Goal: Task Accomplishment & Management: Manage account settings

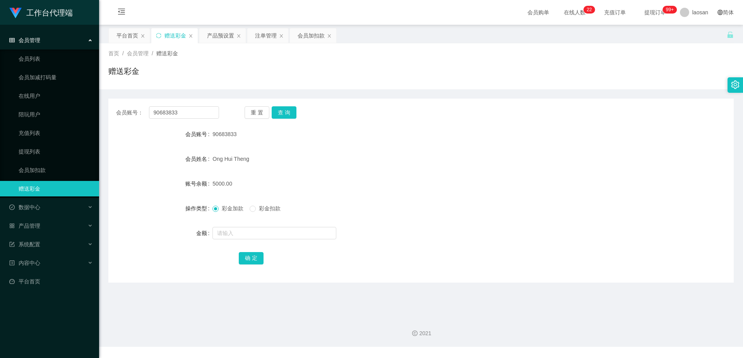
click at [224, 37] on div "产品预设置" at bounding box center [220, 35] width 27 height 15
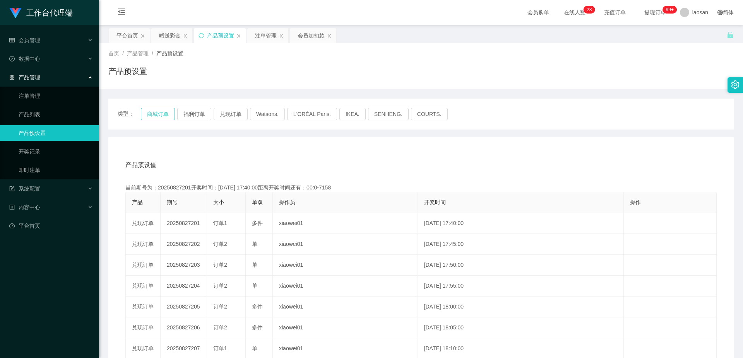
click at [162, 118] on button "商城订单" at bounding box center [158, 114] width 34 height 12
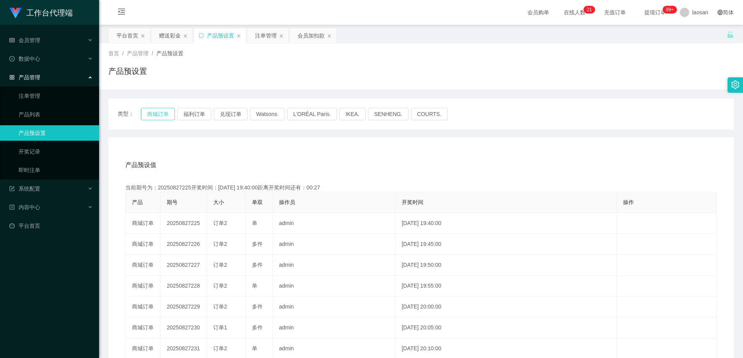
click at [161, 112] on button "商城订单" at bounding box center [158, 114] width 34 height 12
click at [157, 111] on button "商城订单" at bounding box center [158, 114] width 34 height 12
click at [157, 112] on button "商城订单" at bounding box center [158, 114] width 34 height 12
click at [272, 35] on div "注单管理" at bounding box center [266, 35] width 22 height 15
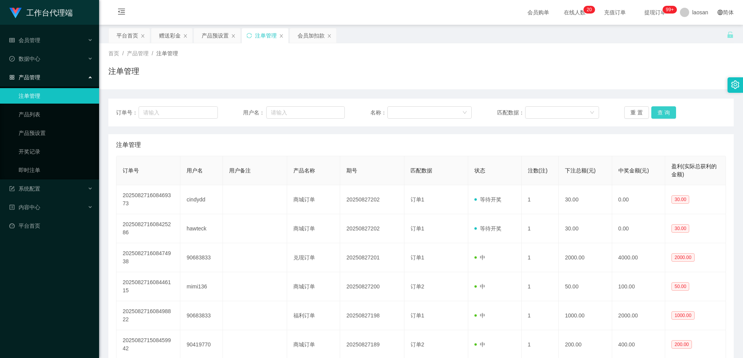
click at [662, 115] on button "查 询" at bounding box center [663, 112] width 25 height 12
click at [662, 115] on div "重 置 查 询" at bounding box center [675, 112] width 102 height 12
click at [662, 115] on button "查 询" at bounding box center [663, 112] width 25 height 12
click at [662, 115] on div "重 置 查 询" at bounding box center [675, 112] width 102 height 12
click at [662, 115] on button "查 询" at bounding box center [663, 112] width 25 height 12
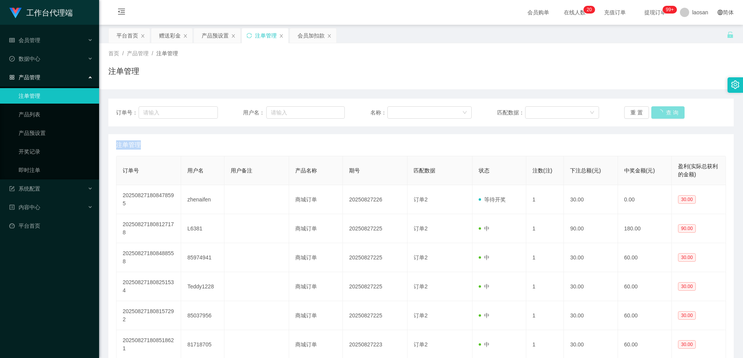
click at [662, 115] on div "重 置 查 询" at bounding box center [675, 112] width 102 height 12
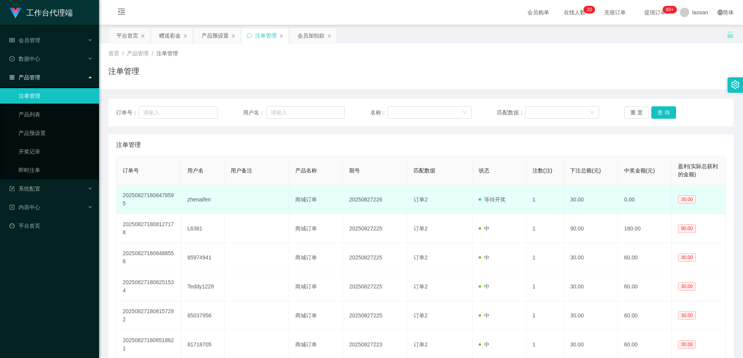
click at [244, 200] on td at bounding box center [256, 199] width 65 height 29
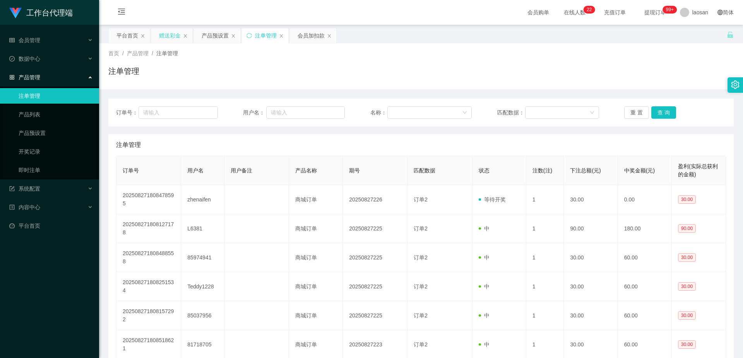
click at [177, 34] on div "赠送彩金" at bounding box center [170, 35] width 22 height 15
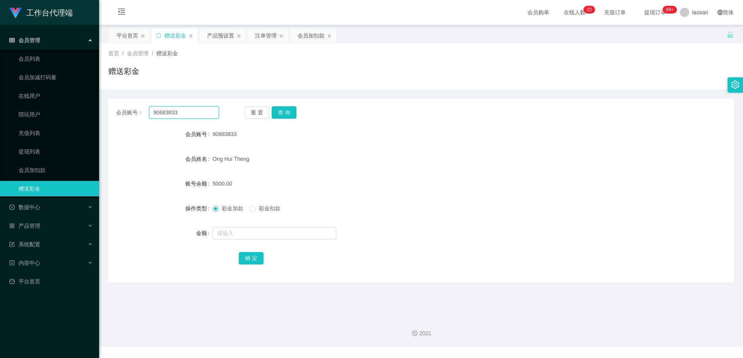
drag, startPoint x: 186, startPoint y: 110, endPoint x: 144, endPoint y: 108, distance: 42.6
click at [144, 108] on div "会员账号： 90683833" at bounding box center [167, 112] width 103 height 12
drag, startPoint x: 315, startPoint y: 127, endPoint x: 309, endPoint y: 123, distance: 6.7
click at [315, 127] on div "90683833" at bounding box center [394, 134] width 365 height 15
click at [286, 111] on button "查 询" at bounding box center [284, 112] width 25 height 12
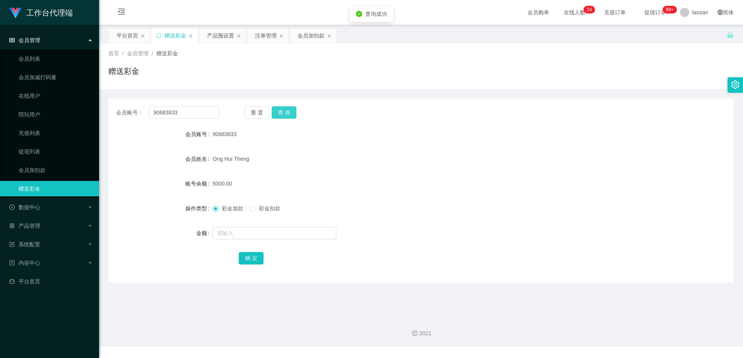
click at [286, 111] on button "查 询" at bounding box center [284, 112] width 25 height 12
click at [286, 111] on button "查 询" at bounding box center [288, 112] width 33 height 12
drag, startPoint x: 182, startPoint y: 109, endPoint x: 151, endPoint y: 110, distance: 31.0
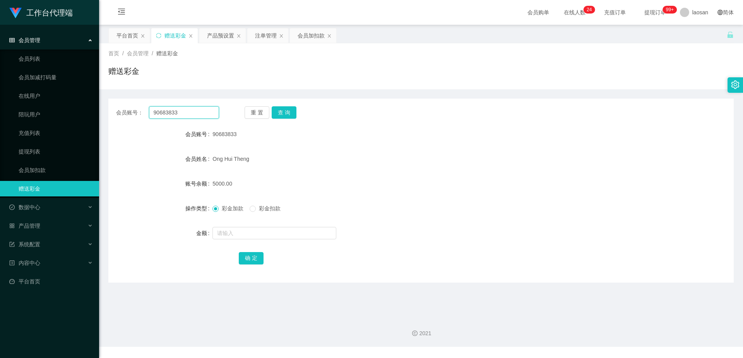
click at [151, 110] on input "90683833" at bounding box center [184, 112] width 70 height 12
click at [312, 36] on div "会员加扣款" at bounding box center [310, 35] width 27 height 15
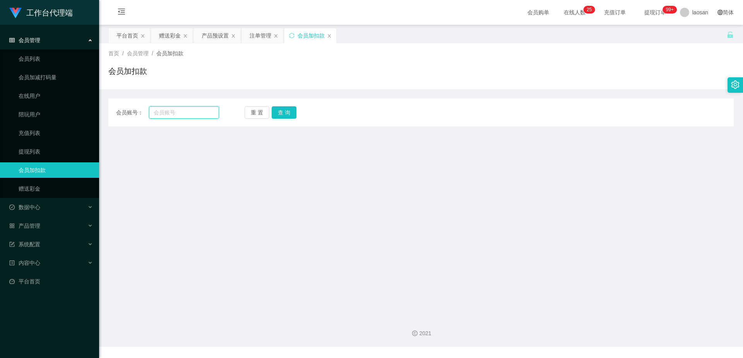
click at [183, 116] on input "text" at bounding box center [184, 112] width 70 height 12
paste input "90683833"
type input "90683833"
click at [284, 111] on button "查 询" at bounding box center [284, 112] width 25 height 12
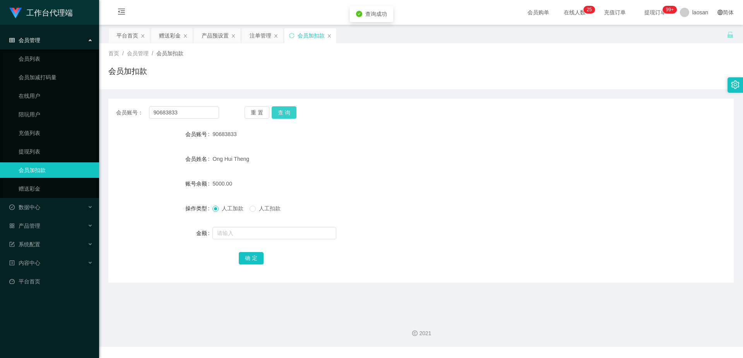
click at [284, 111] on button "查 询" at bounding box center [284, 112] width 25 height 12
click at [243, 229] on input "text" at bounding box center [274, 233] width 124 height 12
type input "3000"
click at [250, 260] on button "确 定" at bounding box center [251, 258] width 25 height 12
click at [401, 166] on div "Ong Hui Theng" at bounding box center [394, 158] width 365 height 15
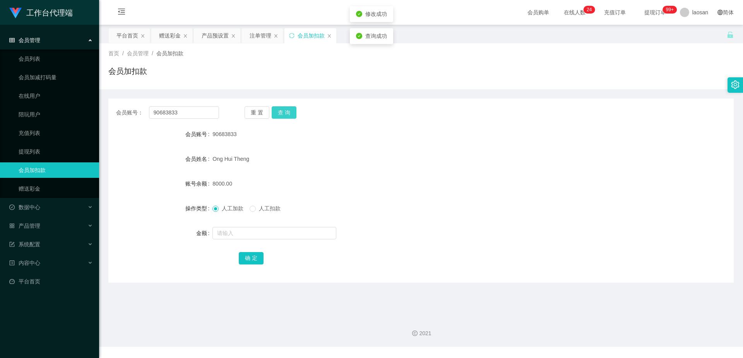
click at [289, 108] on button "查 询" at bounding box center [284, 112] width 25 height 12
click at [289, 112] on button "查 询" at bounding box center [284, 112] width 25 height 12
click at [289, 112] on button "查 询" at bounding box center [288, 112] width 33 height 12
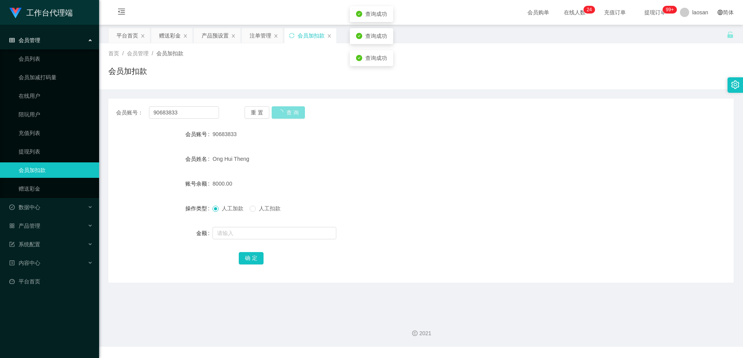
click at [289, 112] on button "查 询" at bounding box center [288, 112] width 33 height 12
click at [412, 138] on div "90683833" at bounding box center [394, 134] width 365 height 15
click at [205, 35] on div "产品预设置" at bounding box center [215, 35] width 27 height 15
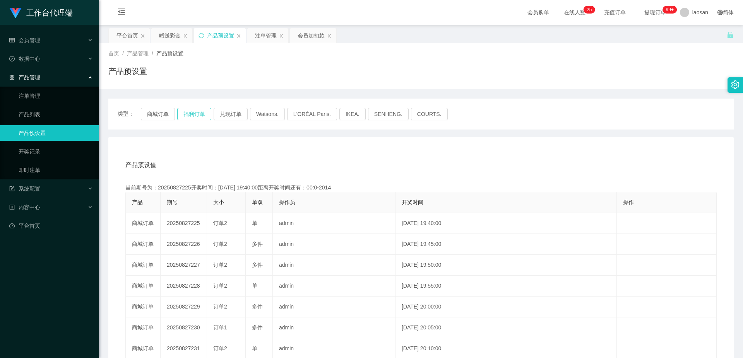
click at [200, 115] on button "福利订单" at bounding box center [194, 114] width 34 height 12
click at [441, 162] on div "产品预设值 添加期号" at bounding box center [420, 165] width 591 height 22
click at [265, 32] on div "注单管理" at bounding box center [266, 35] width 22 height 15
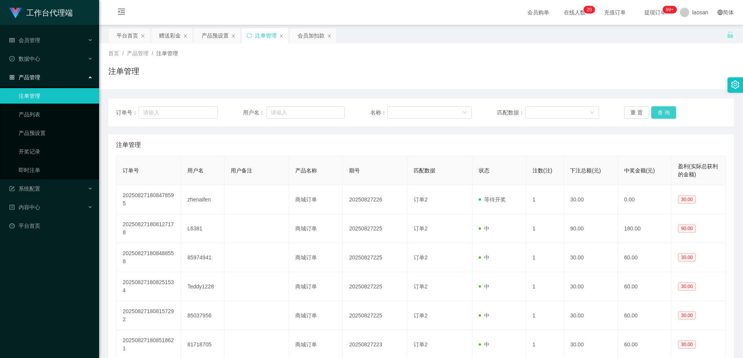
click at [666, 112] on button "查 询" at bounding box center [663, 112] width 25 height 12
click at [667, 112] on button "查 询" at bounding box center [663, 112] width 25 height 12
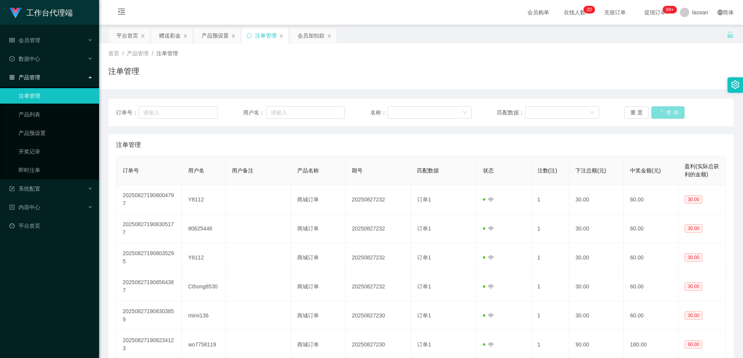
click at [667, 112] on button "查 询" at bounding box center [667, 112] width 33 height 12
click at [667, 112] on div "重 置 查 询" at bounding box center [675, 112] width 102 height 12
click at [667, 112] on button "查 询" at bounding box center [663, 112] width 25 height 12
click at [667, 112] on div "重 置 查 询" at bounding box center [675, 112] width 102 height 12
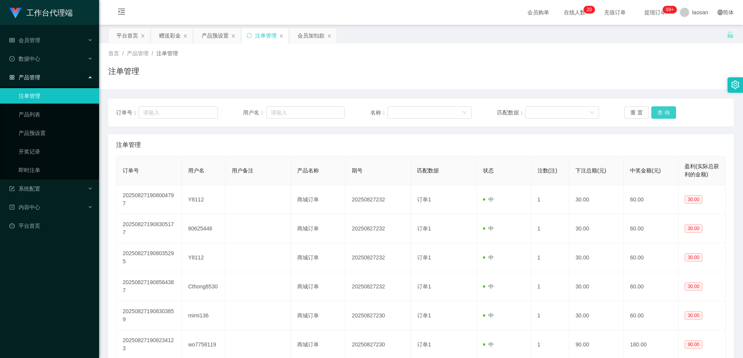
click at [667, 109] on button "查 询" at bounding box center [663, 112] width 25 height 12
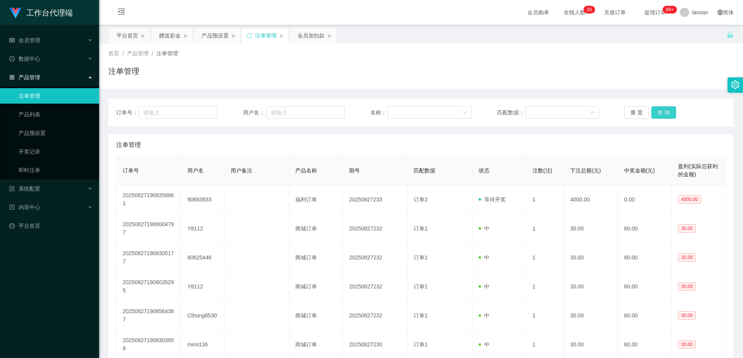
click at [667, 109] on button "查 询" at bounding box center [663, 112] width 25 height 12
click at [667, 109] on div "重 置 查 询" at bounding box center [675, 112] width 102 height 12
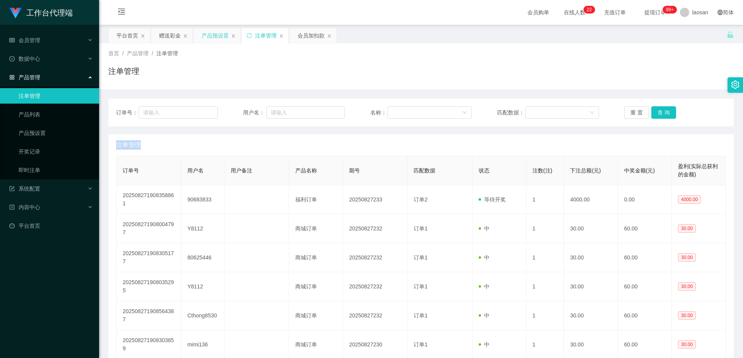
click at [219, 34] on div "产品预设置" at bounding box center [215, 35] width 27 height 15
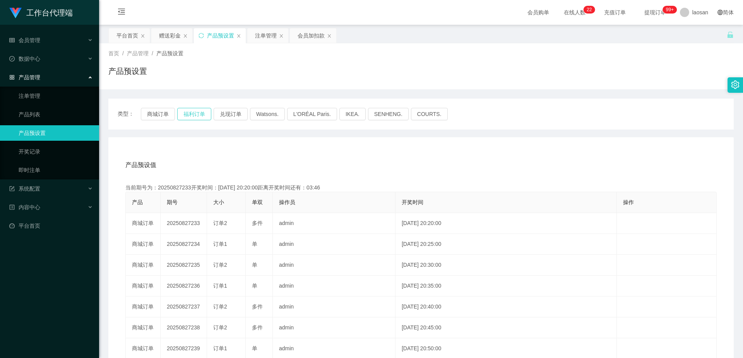
click at [199, 115] on button "福利订单" at bounding box center [194, 114] width 34 height 12
click at [162, 34] on div "赠送彩金" at bounding box center [170, 35] width 22 height 15
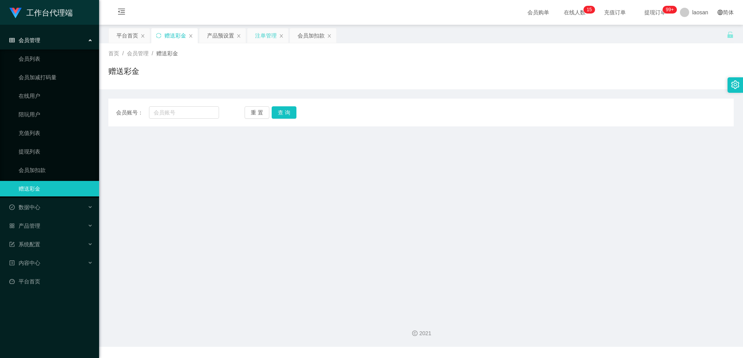
click at [258, 35] on div "注单管理" at bounding box center [266, 35] width 22 height 15
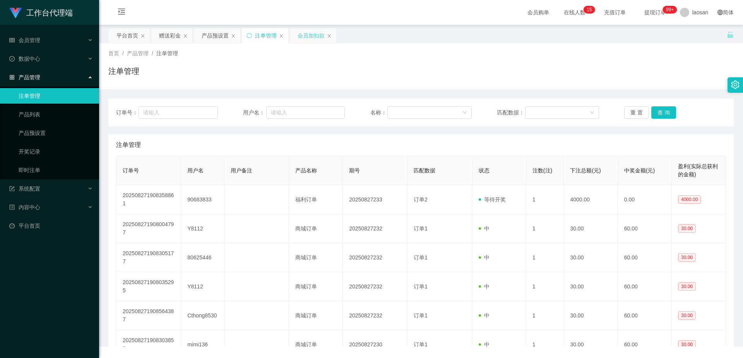
click at [312, 36] on div "会员加扣款" at bounding box center [310, 35] width 27 height 15
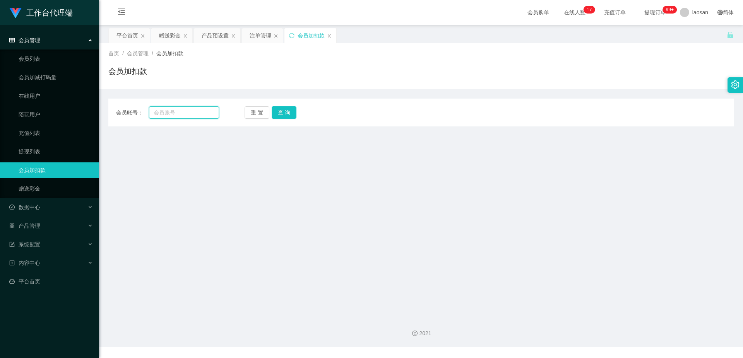
click at [188, 115] on input "text" at bounding box center [184, 112] width 70 height 12
paste input "90683833"
type input "90683833"
click at [282, 111] on button "查 询" at bounding box center [284, 112] width 25 height 12
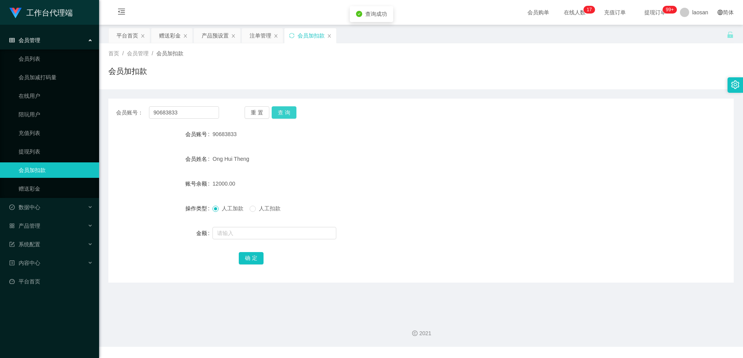
click at [282, 111] on button "查 询" at bounding box center [284, 112] width 25 height 12
click at [282, 111] on div "重 置 查 询" at bounding box center [295, 112] width 103 height 12
click at [508, 151] on div "Ong Hui Theng" at bounding box center [394, 158] width 365 height 15
click at [217, 38] on div "产品预设置" at bounding box center [215, 35] width 27 height 15
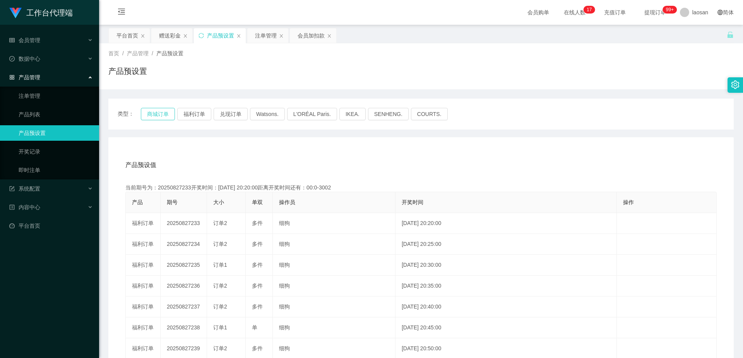
click at [162, 116] on button "商城订单" at bounding box center [158, 114] width 34 height 12
click at [161, 116] on button "商城订单" at bounding box center [158, 114] width 34 height 12
click at [161, 115] on button "商城订单" at bounding box center [158, 114] width 34 height 12
click at [270, 35] on div "注单管理" at bounding box center [266, 35] width 22 height 15
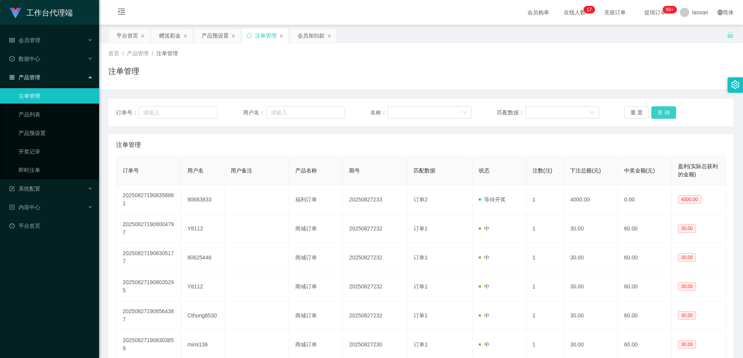
click at [662, 113] on button "查 询" at bounding box center [663, 112] width 25 height 12
click at [662, 113] on div "重 置 查 询" at bounding box center [675, 112] width 102 height 12
click at [662, 113] on button "查 询" at bounding box center [663, 112] width 25 height 12
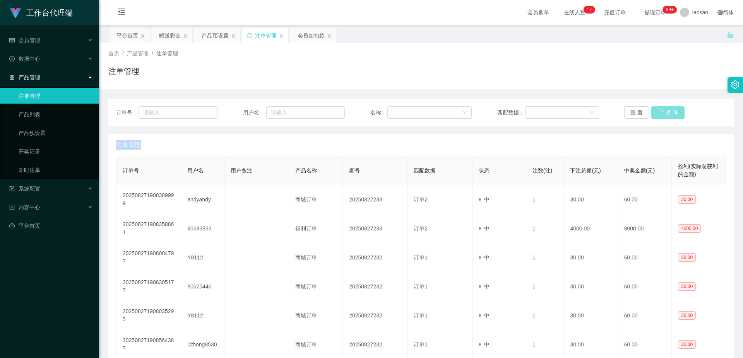
click at [662, 113] on button "查 询" at bounding box center [667, 112] width 33 height 12
click at [662, 113] on button "查 询" at bounding box center [663, 112] width 25 height 12
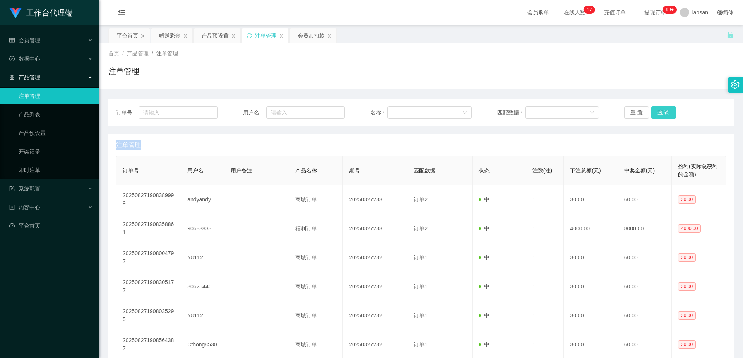
click at [662, 113] on button "查 询" at bounding box center [663, 112] width 25 height 12
click at [662, 113] on div "重 置 查 询" at bounding box center [675, 112] width 102 height 12
click at [662, 113] on button "查 询" at bounding box center [663, 112] width 25 height 12
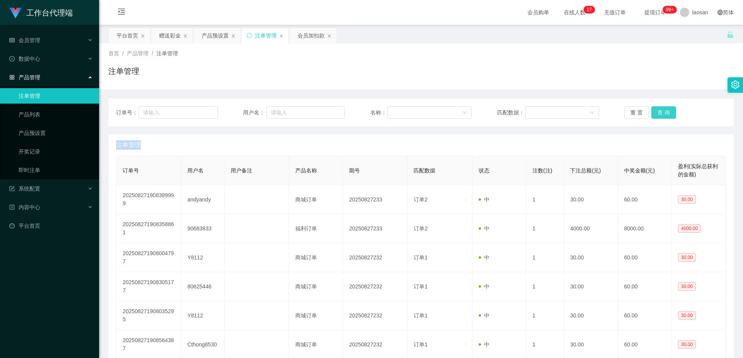
click at [662, 113] on button "查 询" at bounding box center [663, 112] width 25 height 12
click at [662, 113] on button "查 询" at bounding box center [667, 112] width 33 height 12
click at [662, 113] on button "查 询" at bounding box center [663, 112] width 25 height 12
click at [662, 113] on button "查 询" at bounding box center [667, 112] width 33 height 12
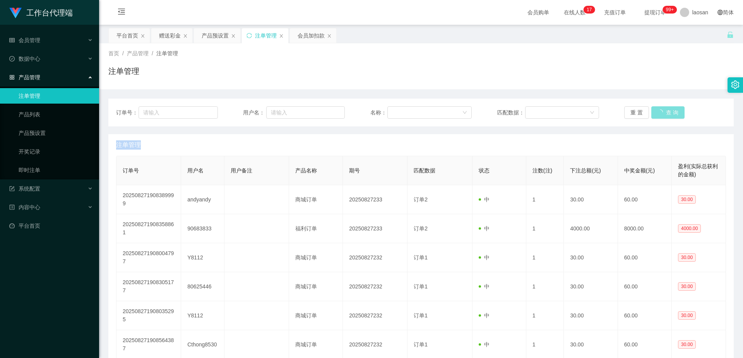
click at [662, 113] on button "查 询" at bounding box center [667, 112] width 33 height 12
click at [662, 113] on button "查 询" at bounding box center [663, 112] width 25 height 12
click at [662, 113] on button "查 询" at bounding box center [667, 112] width 33 height 12
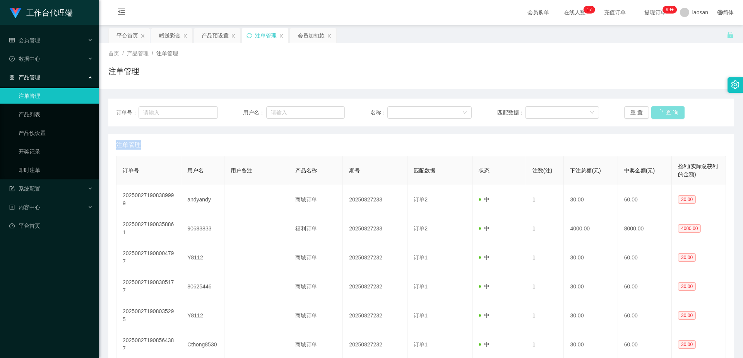
click at [662, 113] on button "查 询" at bounding box center [667, 112] width 33 height 12
click at [667, 113] on button "查 询" at bounding box center [663, 112] width 25 height 12
click at [661, 113] on button "查 询" at bounding box center [663, 112] width 25 height 12
click at [661, 112] on button "查 询" at bounding box center [663, 112] width 25 height 12
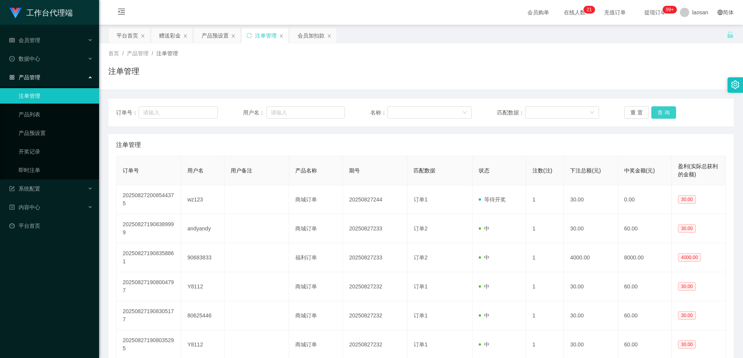
click at [661, 112] on button "查 询" at bounding box center [663, 112] width 25 height 12
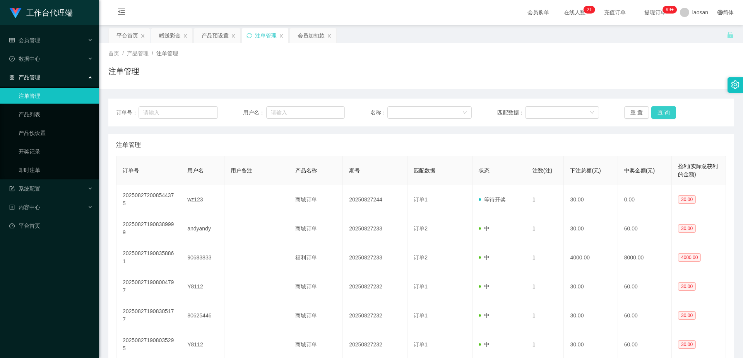
click at [661, 112] on button "查 询" at bounding box center [663, 112] width 25 height 12
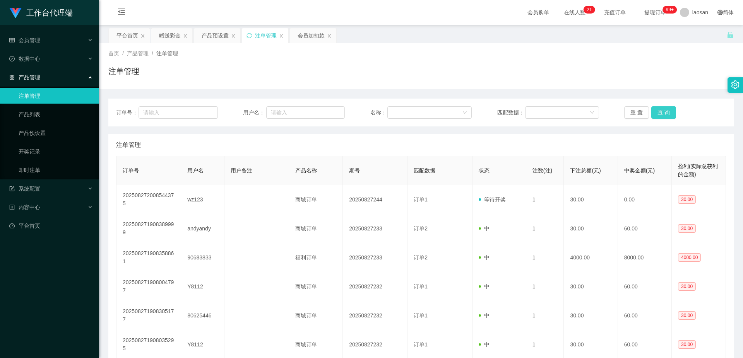
click at [661, 112] on button "查 询" at bounding box center [663, 112] width 25 height 12
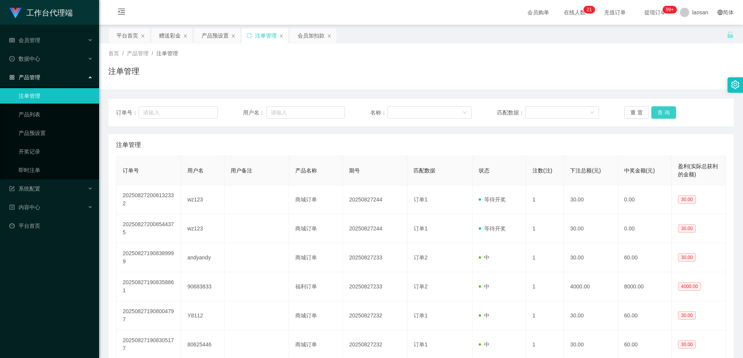
click at [661, 112] on button "查 询" at bounding box center [663, 112] width 25 height 12
click at [662, 114] on button "查 询" at bounding box center [663, 112] width 25 height 12
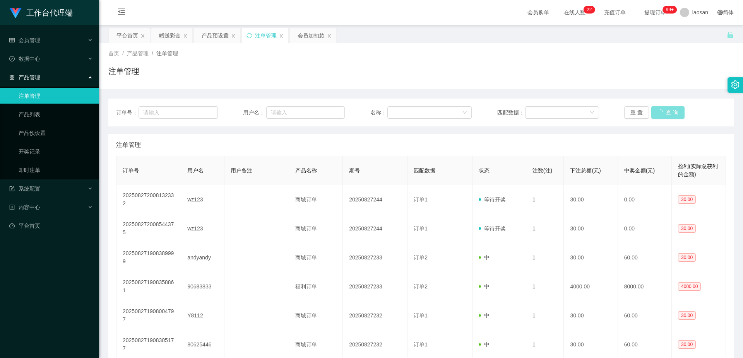
click at [662, 114] on button "查 询" at bounding box center [667, 112] width 33 height 12
click at [662, 114] on div "重 置 查 询" at bounding box center [675, 112] width 102 height 12
click at [663, 114] on button "查 询" at bounding box center [663, 112] width 25 height 12
click at [663, 113] on div "重 置 查 询" at bounding box center [675, 112] width 102 height 12
click at [663, 113] on button "查 询" at bounding box center [663, 112] width 25 height 12
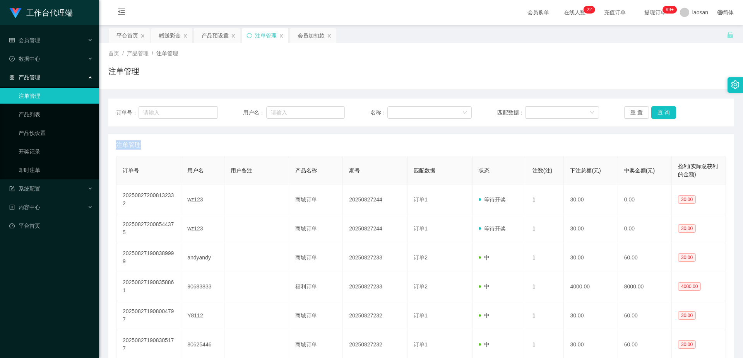
click at [664, 113] on div "重 置 查 询" at bounding box center [675, 112] width 102 height 12
click at [663, 113] on button "查 询" at bounding box center [663, 112] width 25 height 12
click at [310, 38] on div "会员加扣款" at bounding box center [310, 35] width 27 height 15
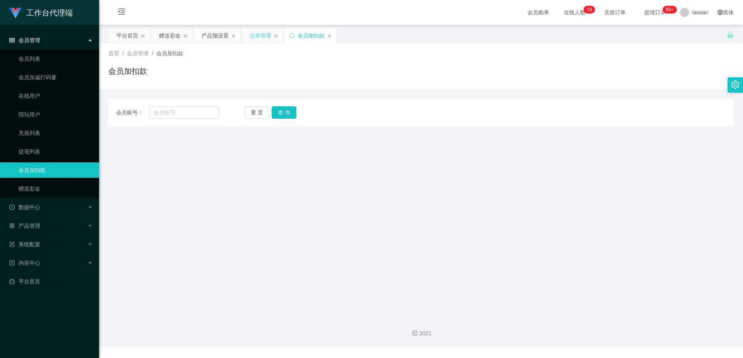
click at [264, 31] on div "注单管理" at bounding box center [261, 35] width 22 height 15
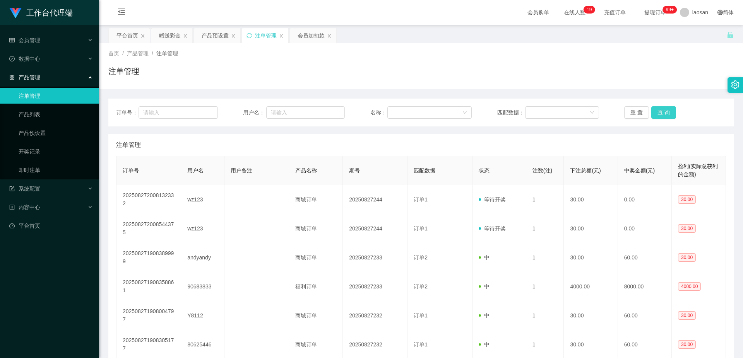
click at [667, 112] on button "查 询" at bounding box center [663, 112] width 25 height 12
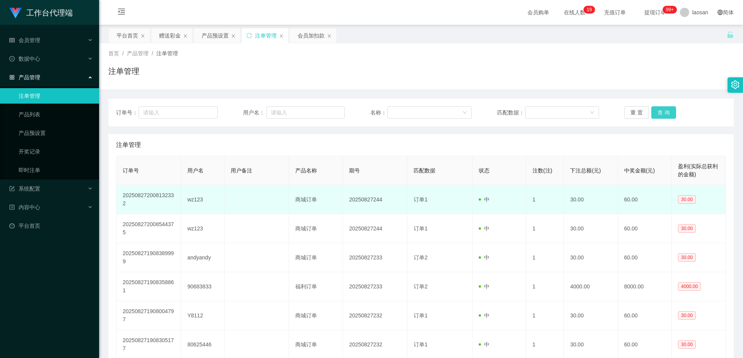
scroll to position [116, 0]
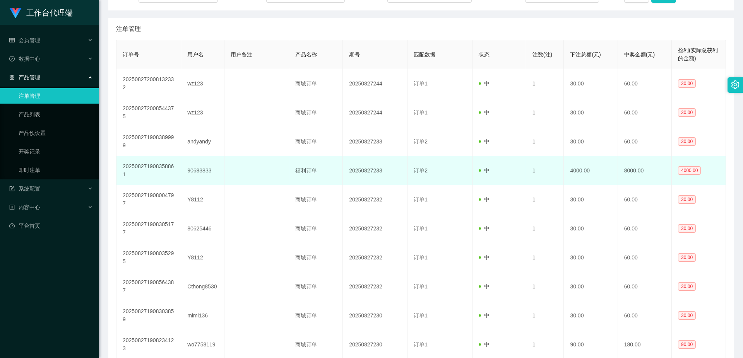
click at [202, 174] on td "90683833" at bounding box center [202, 170] width 43 height 29
copy td "90683833"
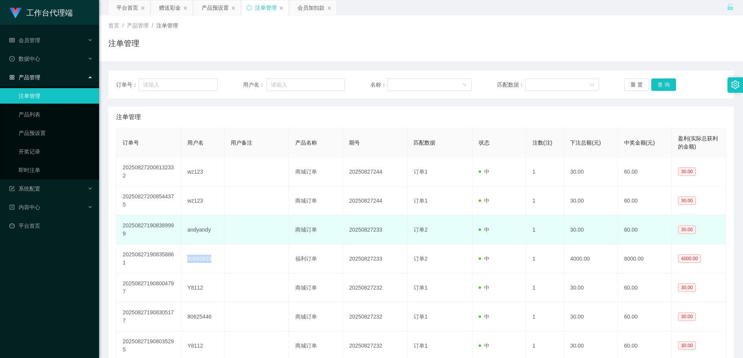
scroll to position [0, 0]
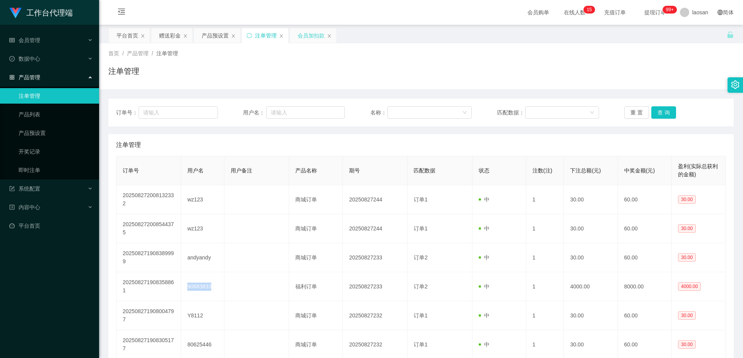
click at [311, 36] on div "会员加扣款" at bounding box center [310, 35] width 27 height 15
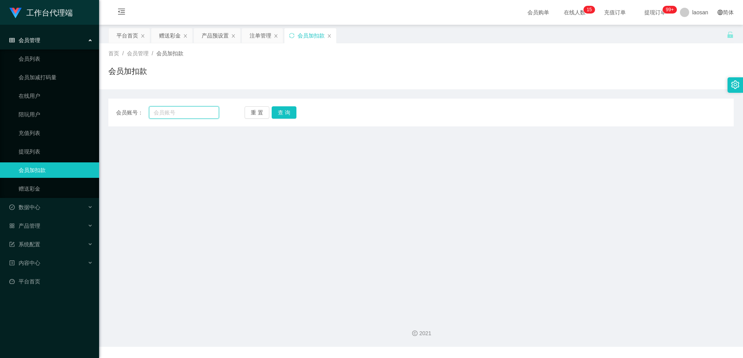
click at [195, 114] on input "text" at bounding box center [184, 112] width 70 height 12
paste input "90683833"
type input "90683833"
click at [280, 113] on button "查 询" at bounding box center [284, 112] width 25 height 12
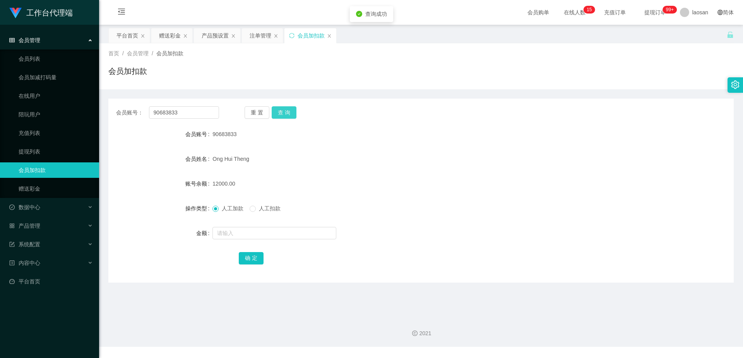
click at [280, 113] on button "查 询" at bounding box center [284, 112] width 25 height 12
click at [249, 233] on input "text" at bounding box center [274, 233] width 124 height 12
type input "6600"
click at [345, 188] on div "12000.00" at bounding box center [394, 183] width 365 height 15
click at [252, 258] on button "确 定" at bounding box center [251, 258] width 25 height 12
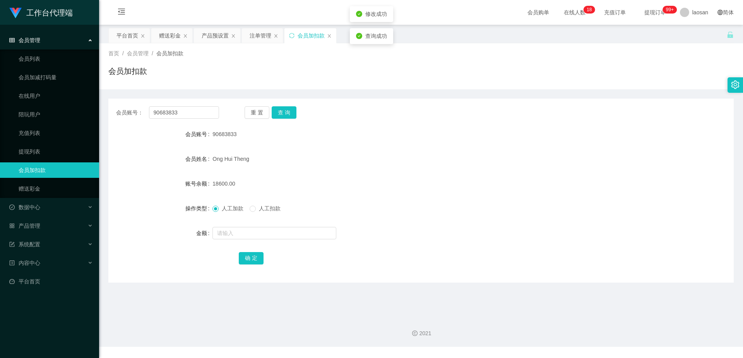
click at [394, 178] on div "18600.00" at bounding box center [394, 183] width 365 height 15
click at [250, 256] on button "确 定" at bounding box center [251, 258] width 25 height 12
drag, startPoint x: 349, startPoint y: 169, endPoint x: 333, endPoint y: 150, distance: 25.0
click at [349, 169] on form "会员账号 90683833 会员姓名 Ong Hui Theng 账号余额 18600.00 操作类型 人工加款 人工扣款 金额 确 定" at bounding box center [420, 196] width 625 height 139
